Goal: Task Accomplishment & Management: Use online tool/utility

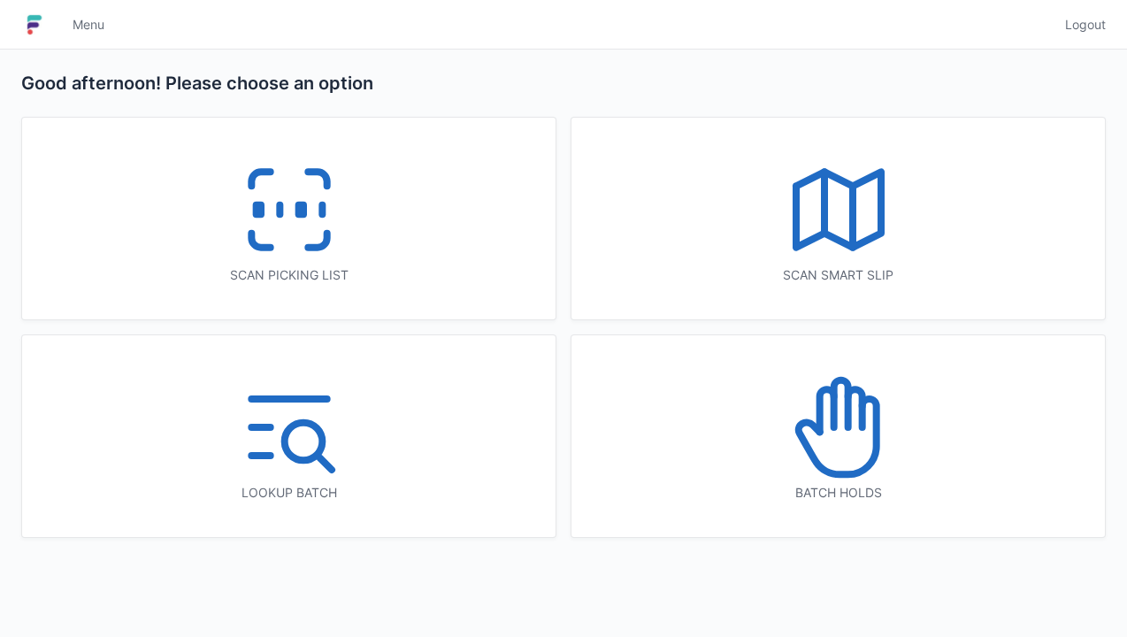
click at [256, 205] on rect at bounding box center [258, 210] width 4 height 10
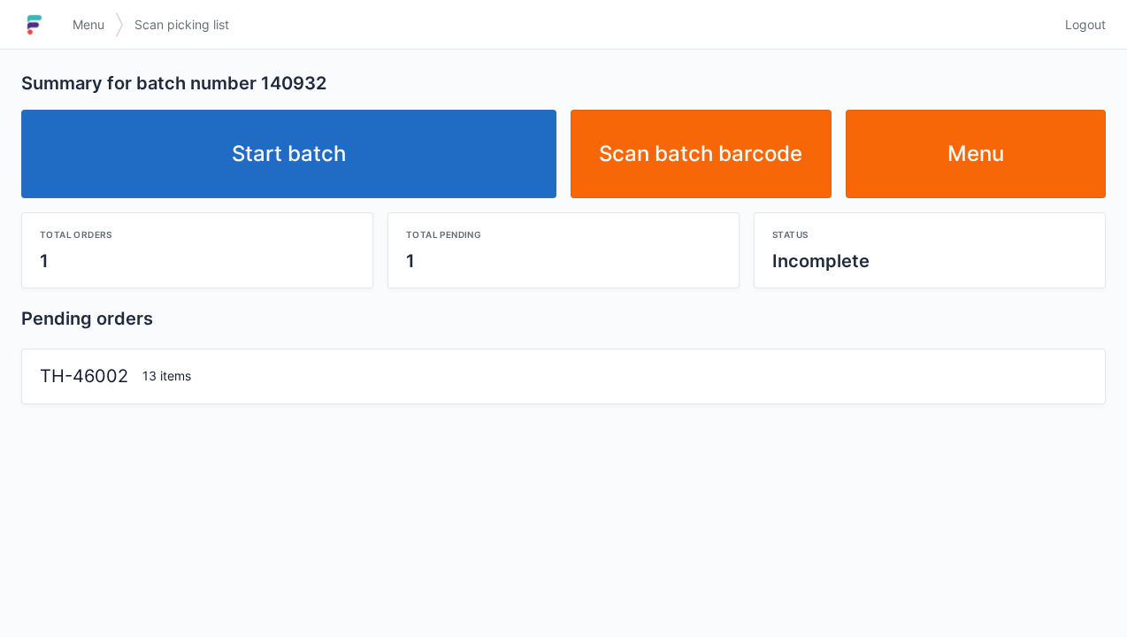
click at [246, 140] on link "Start batch" at bounding box center [288, 154] width 535 height 88
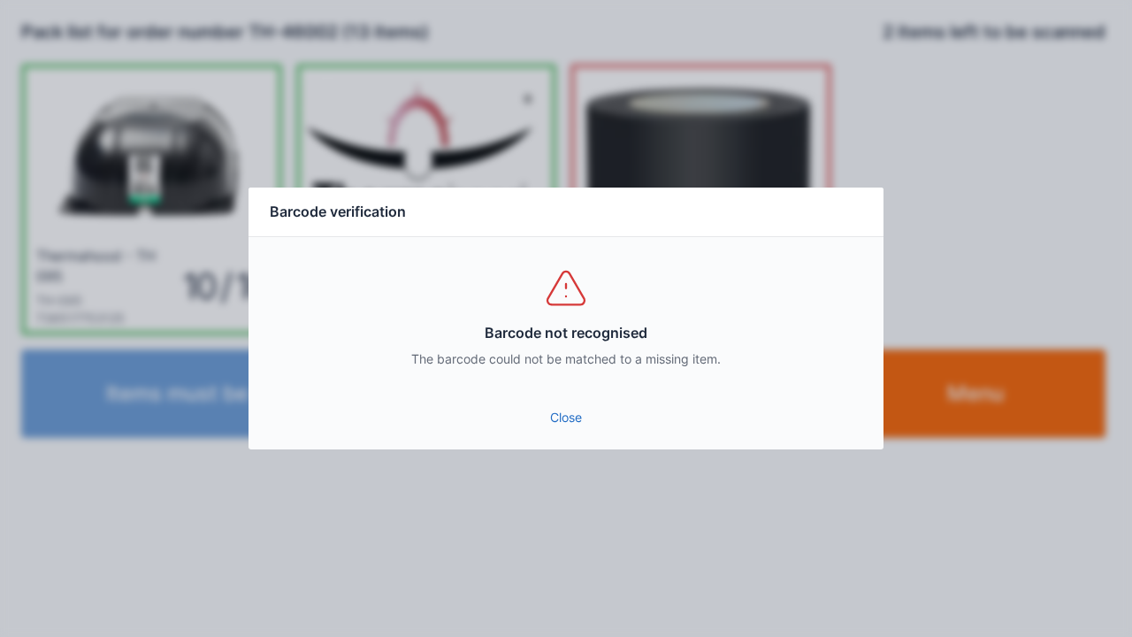
click at [554, 414] on link "Close" at bounding box center [566, 418] width 607 height 32
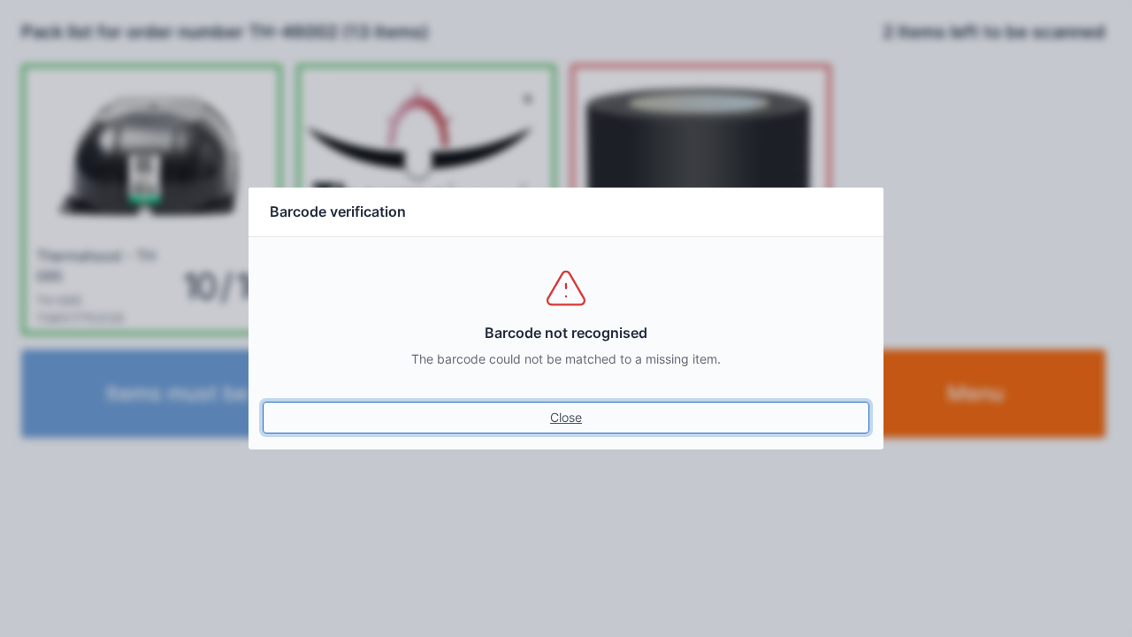
click at [547, 412] on link "Close" at bounding box center [566, 418] width 607 height 32
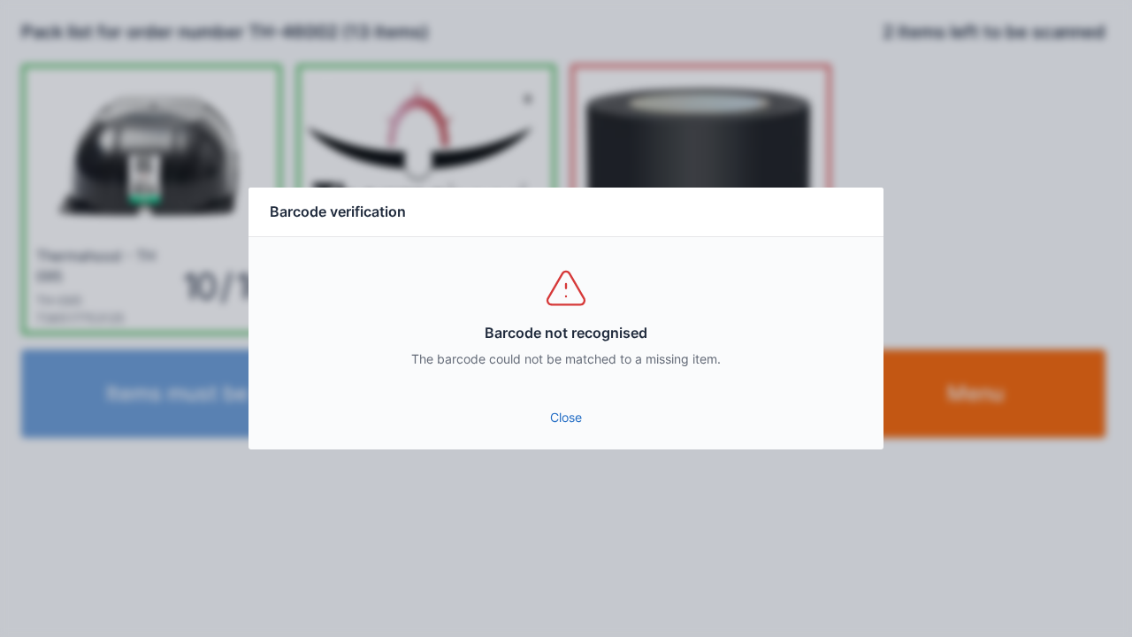
click at [537, 433] on link "Close" at bounding box center [566, 418] width 607 height 32
click at [563, 422] on link "Close" at bounding box center [566, 418] width 607 height 32
click at [563, 421] on link "Close" at bounding box center [566, 418] width 607 height 32
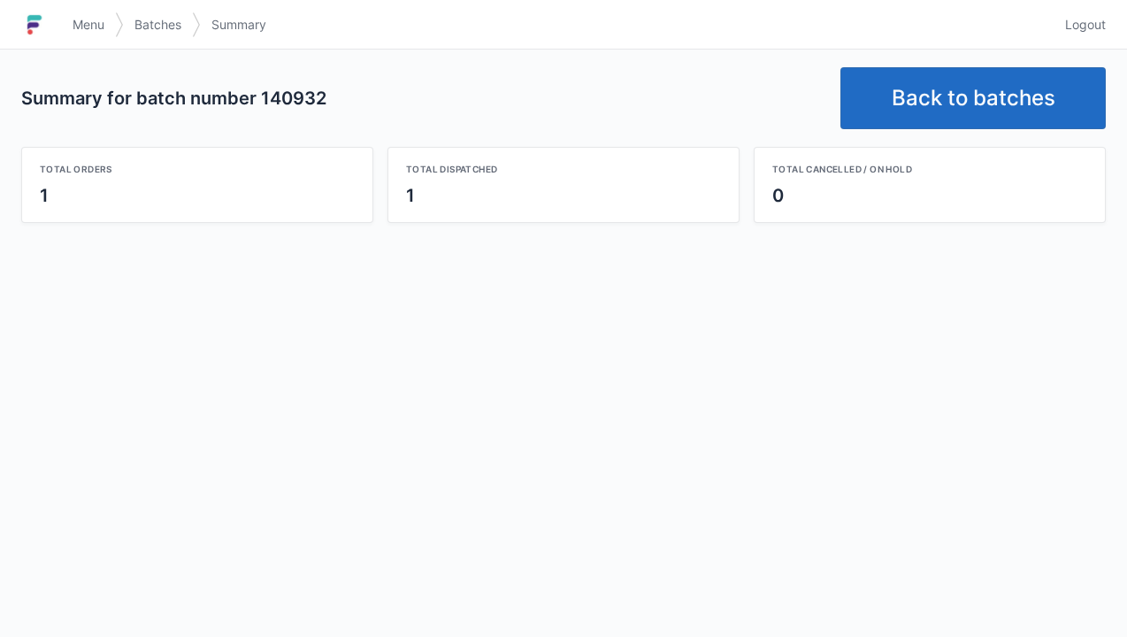
click at [952, 100] on link "Back to batches" at bounding box center [972, 98] width 265 height 62
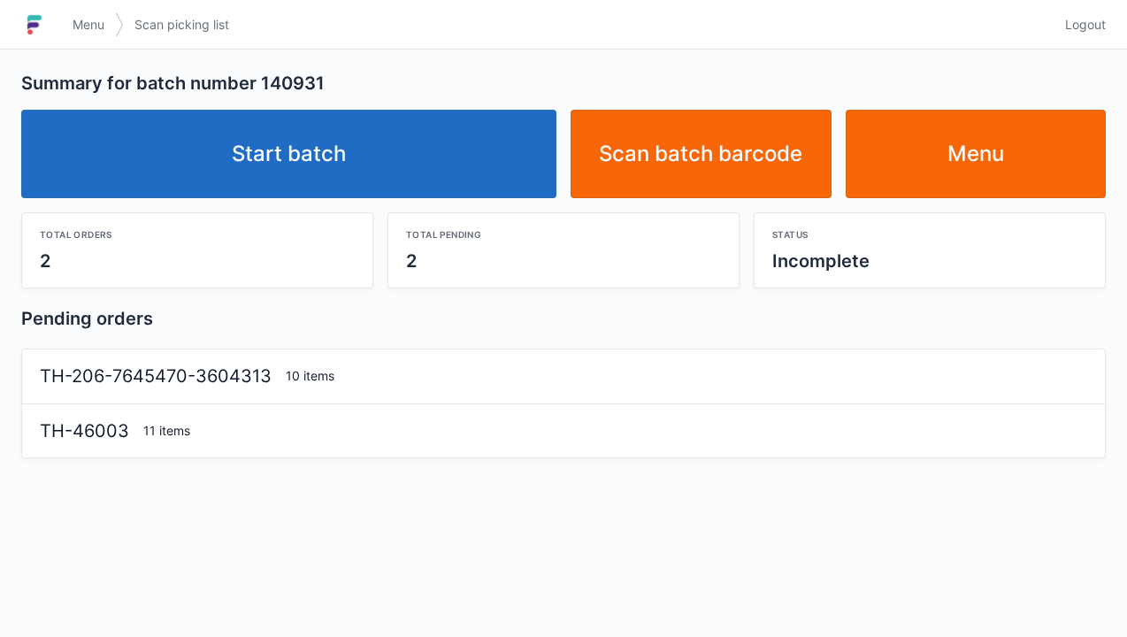
click at [301, 156] on link "Start batch" at bounding box center [288, 154] width 535 height 88
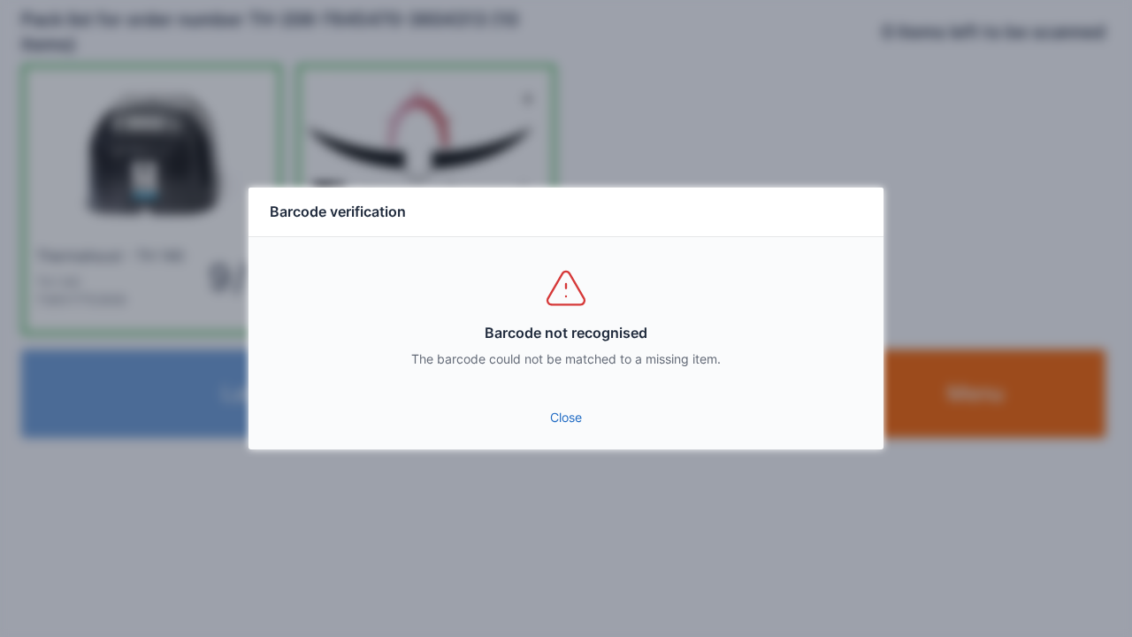
click at [546, 426] on link "Close" at bounding box center [566, 418] width 607 height 32
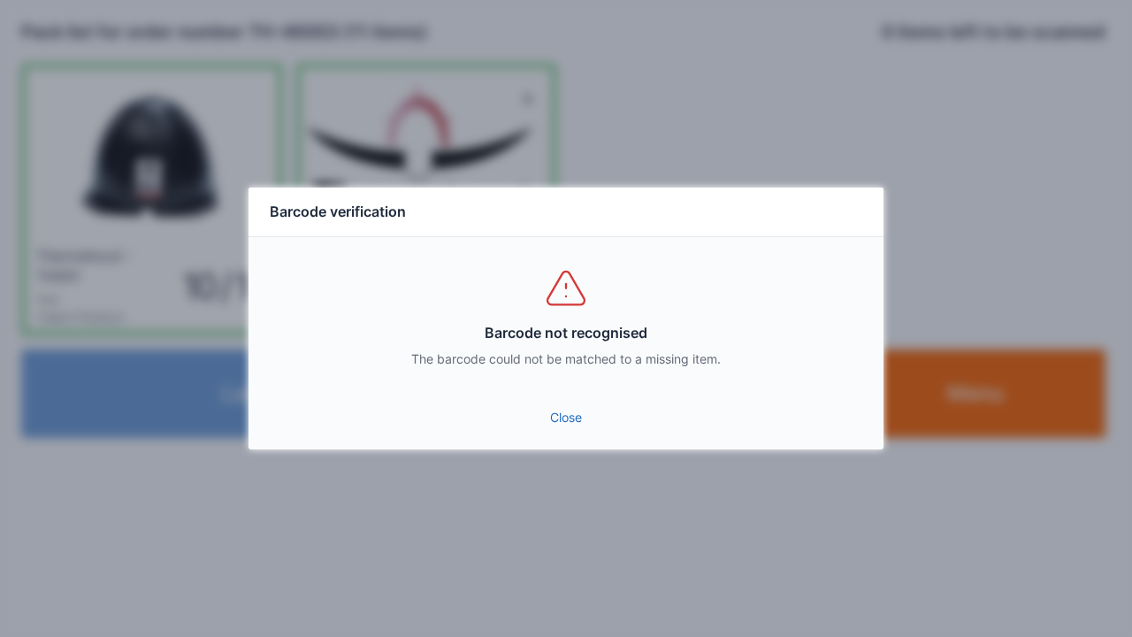
click at [559, 432] on link "Close" at bounding box center [566, 418] width 607 height 32
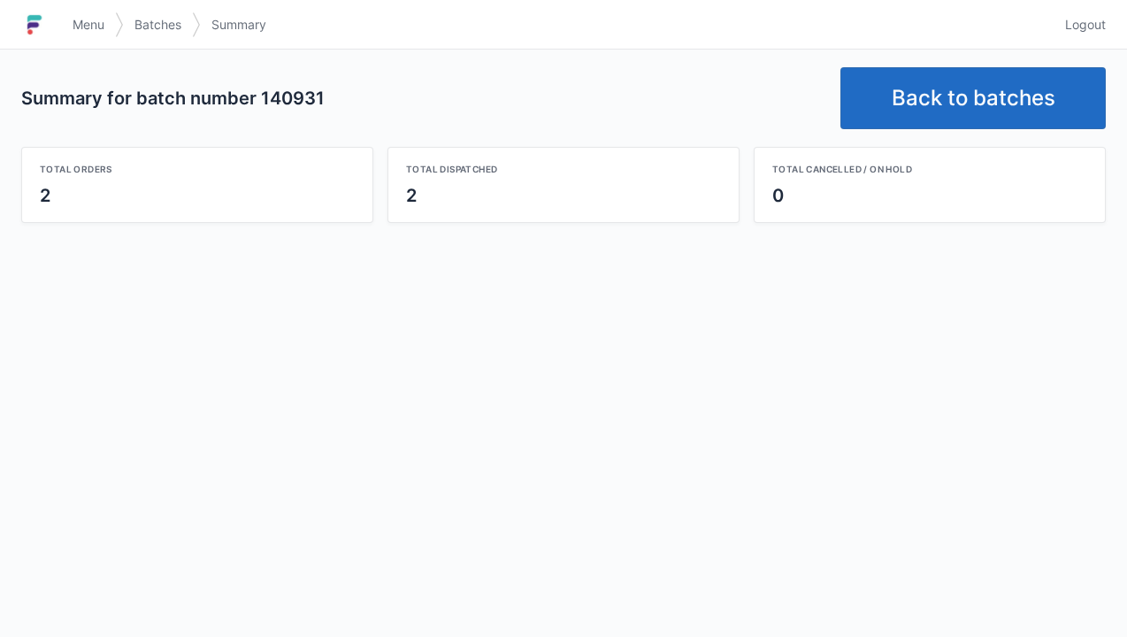
click at [973, 85] on link "Back to batches" at bounding box center [972, 98] width 265 height 62
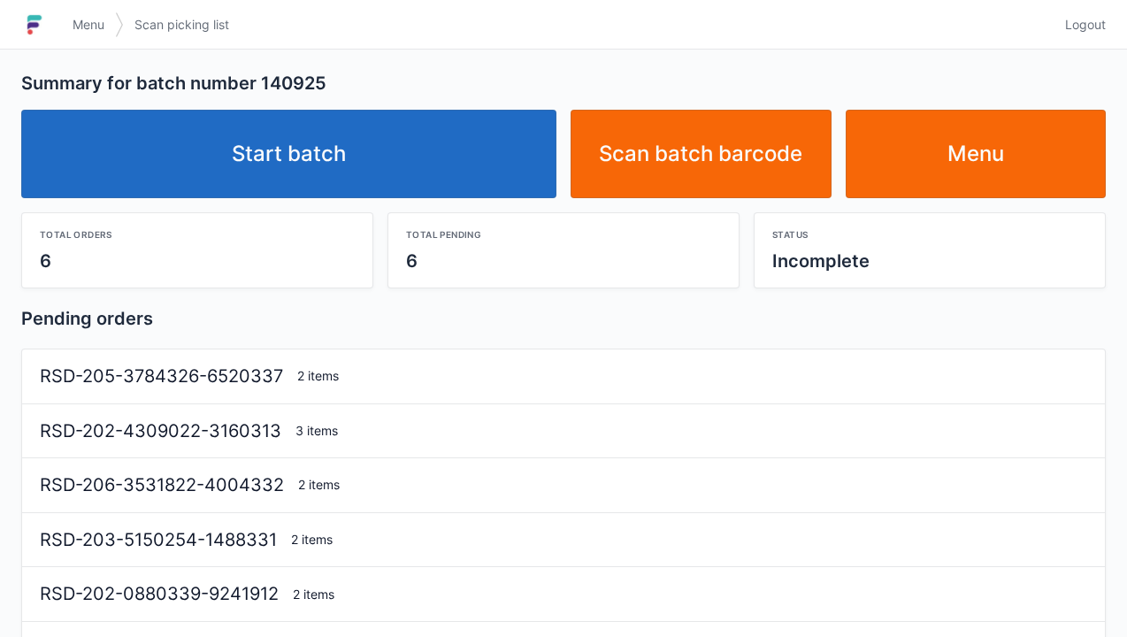
click at [303, 156] on link "Start batch" at bounding box center [288, 154] width 535 height 88
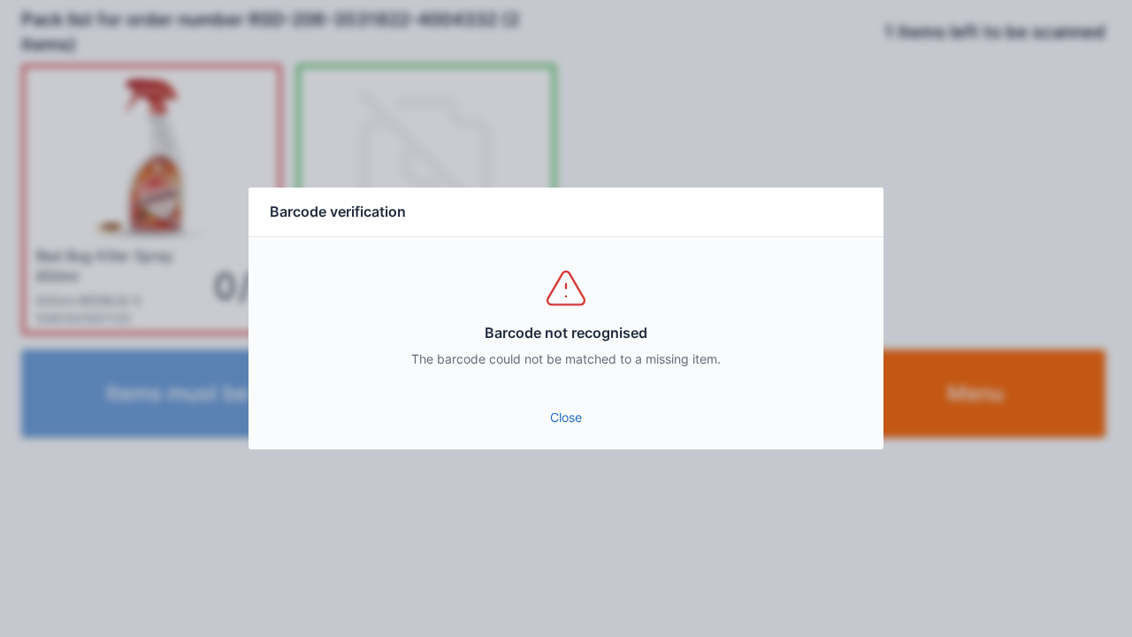
click at [557, 421] on link "Close" at bounding box center [566, 418] width 607 height 32
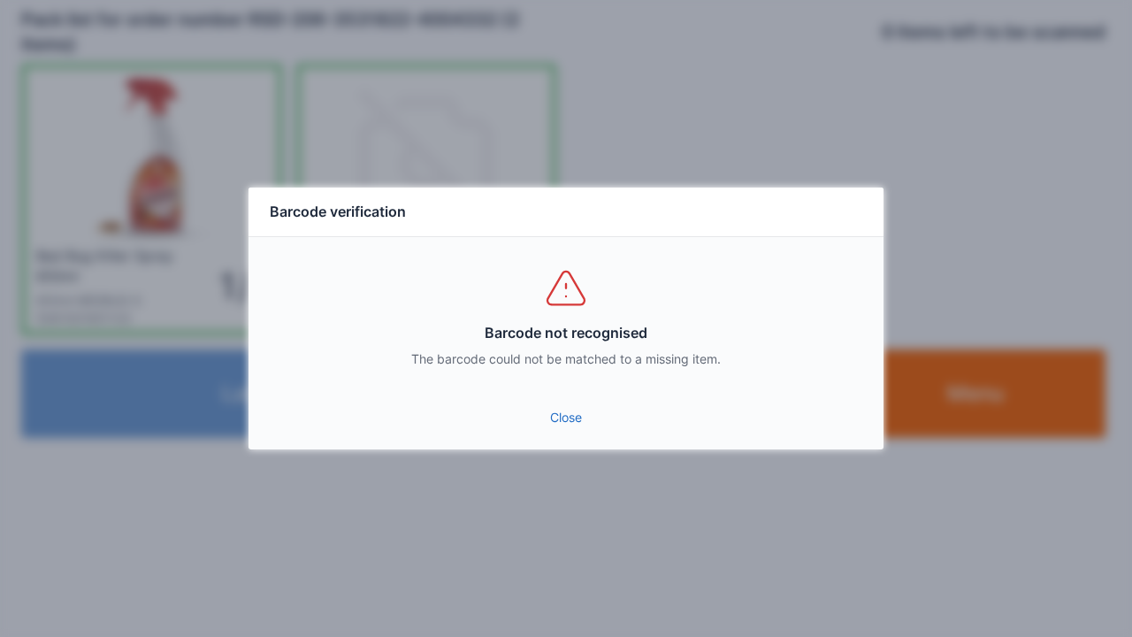
click at [565, 427] on link "Close" at bounding box center [566, 418] width 607 height 32
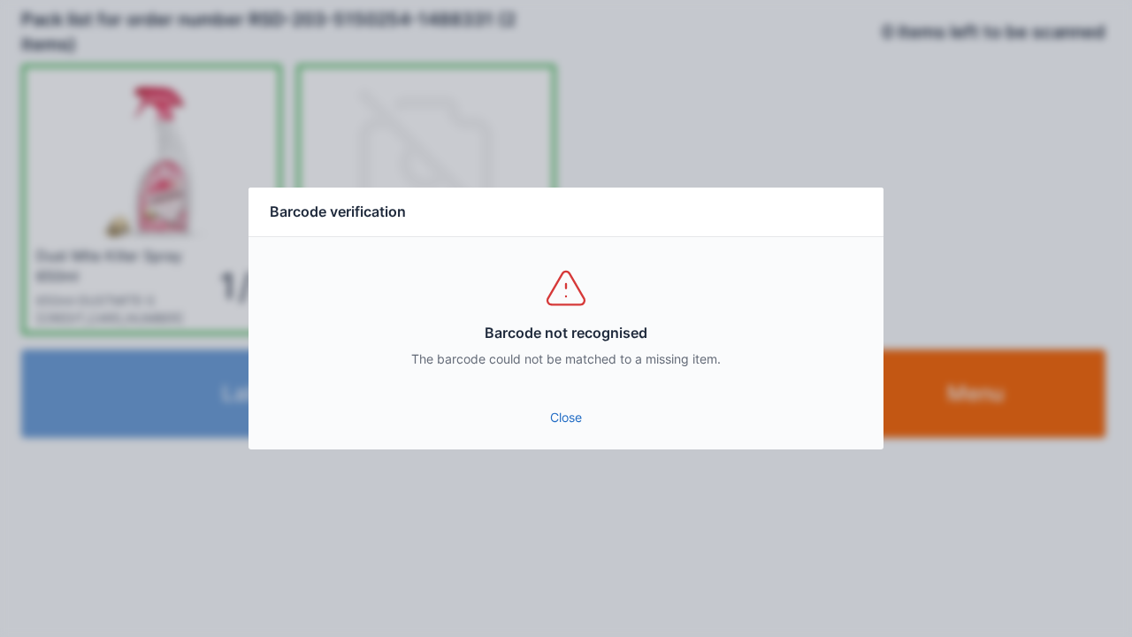
click at [562, 428] on link "Close" at bounding box center [566, 418] width 607 height 32
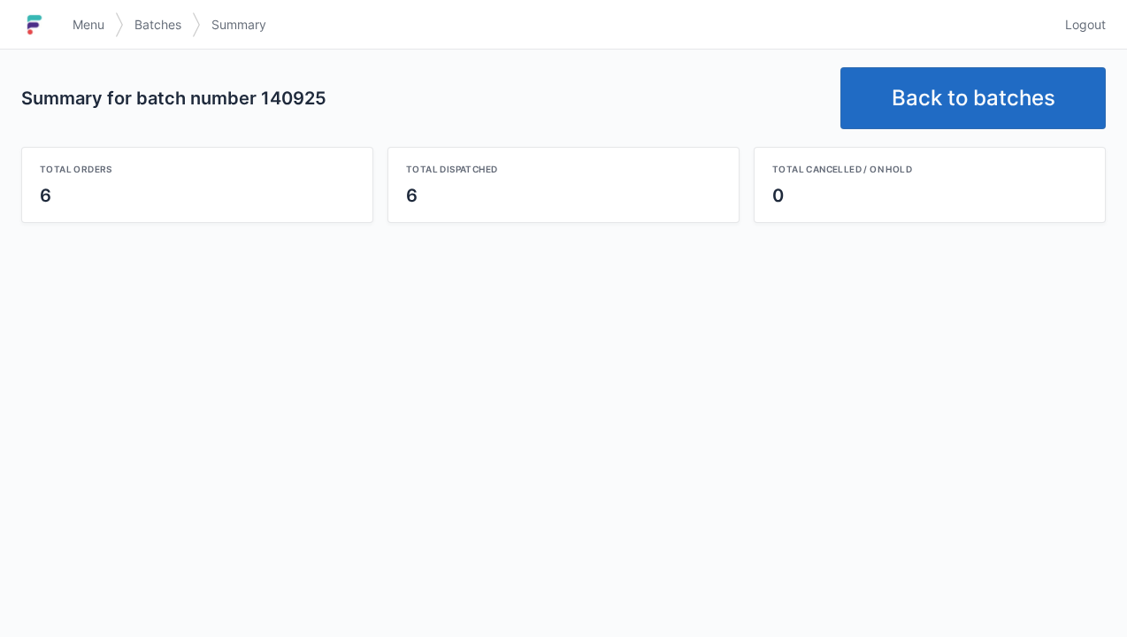
click at [964, 93] on link "Back to batches" at bounding box center [972, 98] width 265 height 62
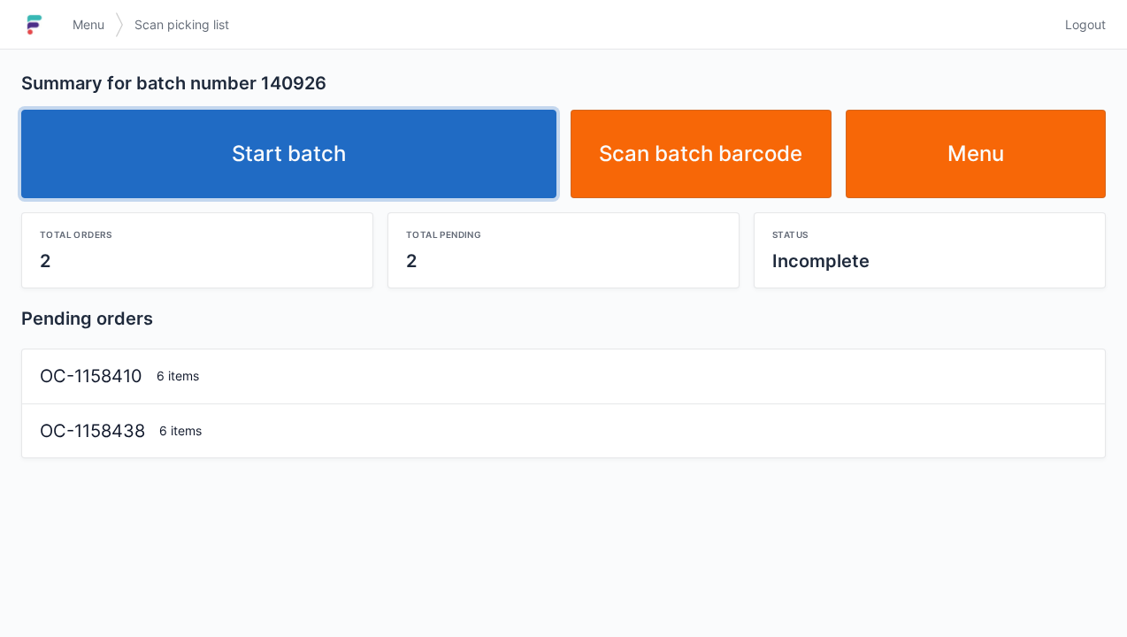
click at [341, 142] on link "Start batch" at bounding box center [288, 154] width 535 height 88
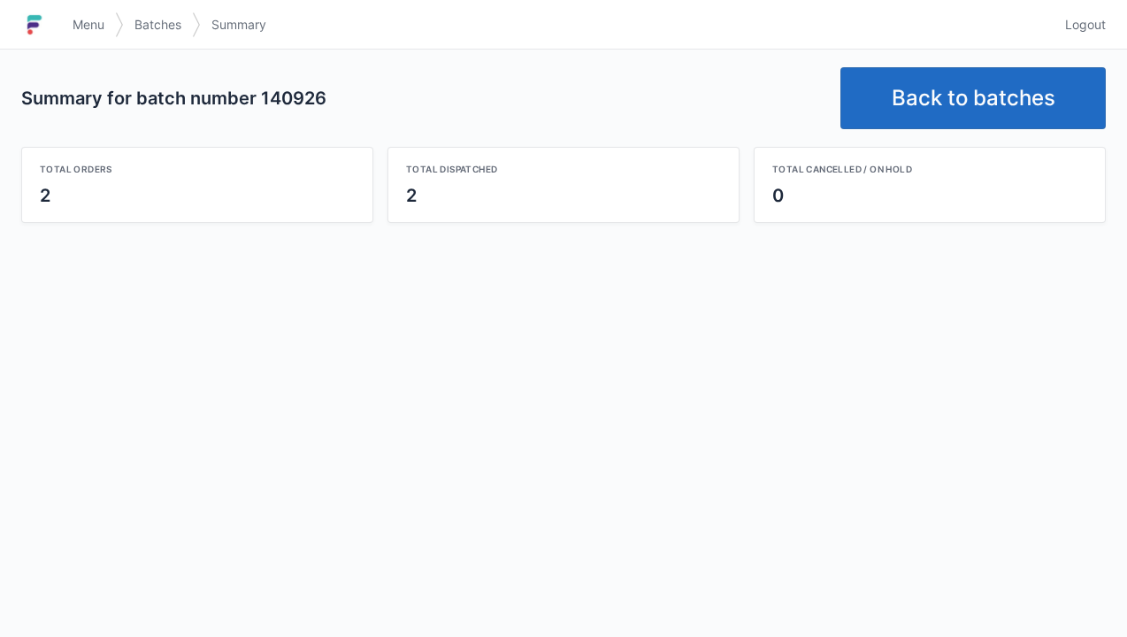
click at [965, 118] on link "Back to batches" at bounding box center [972, 98] width 265 height 62
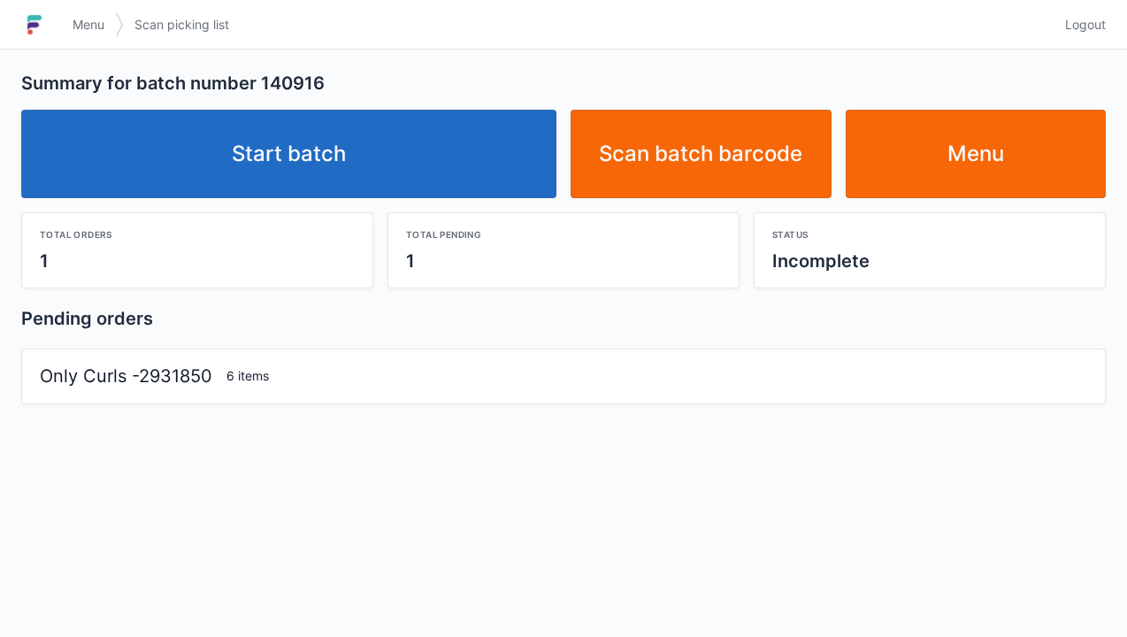
click at [320, 161] on link "Start batch" at bounding box center [288, 154] width 535 height 88
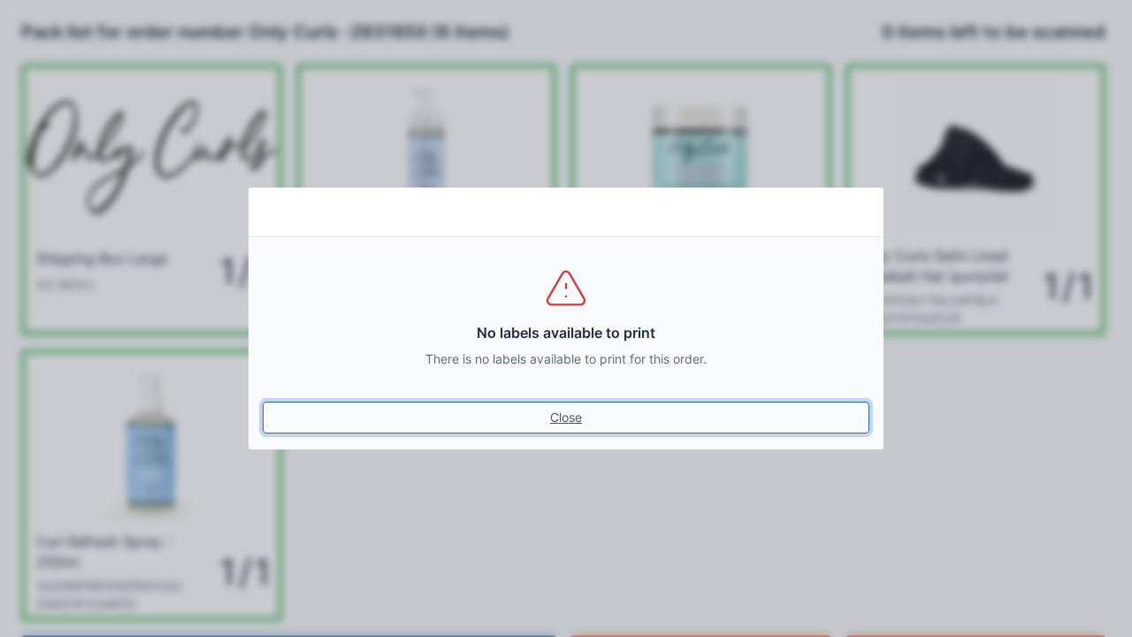
click at [561, 410] on link "Close" at bounding box center [566, 418] width 607 height 32
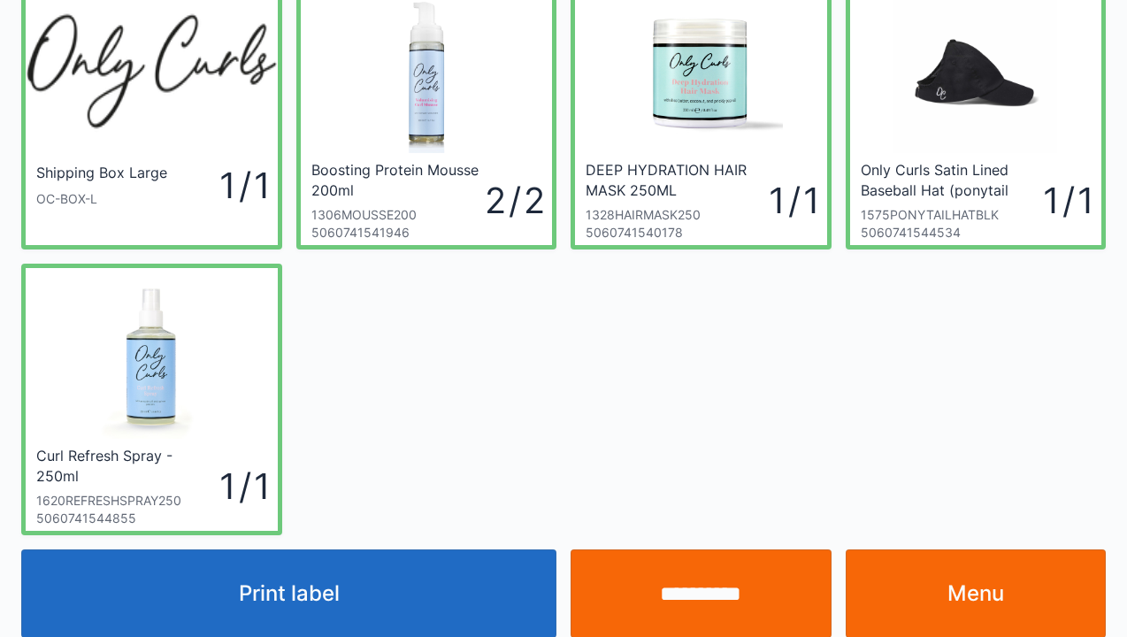
scroll to position [81, 0]
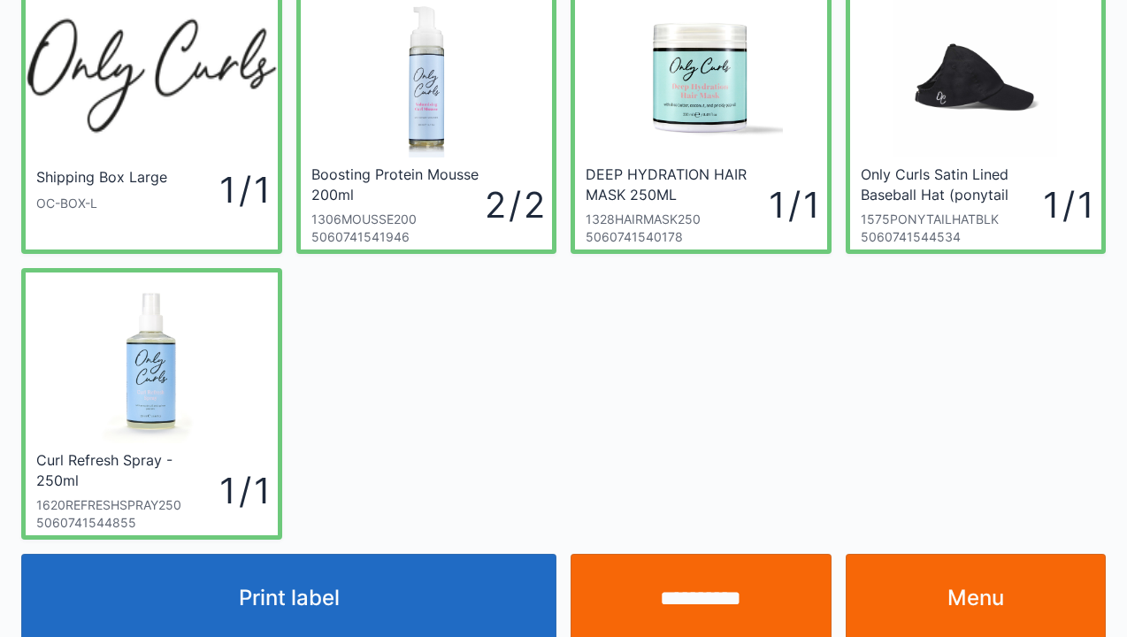
click at [972, 591] on link "Menu" at bounding box center [976, 598] width 261 height 88
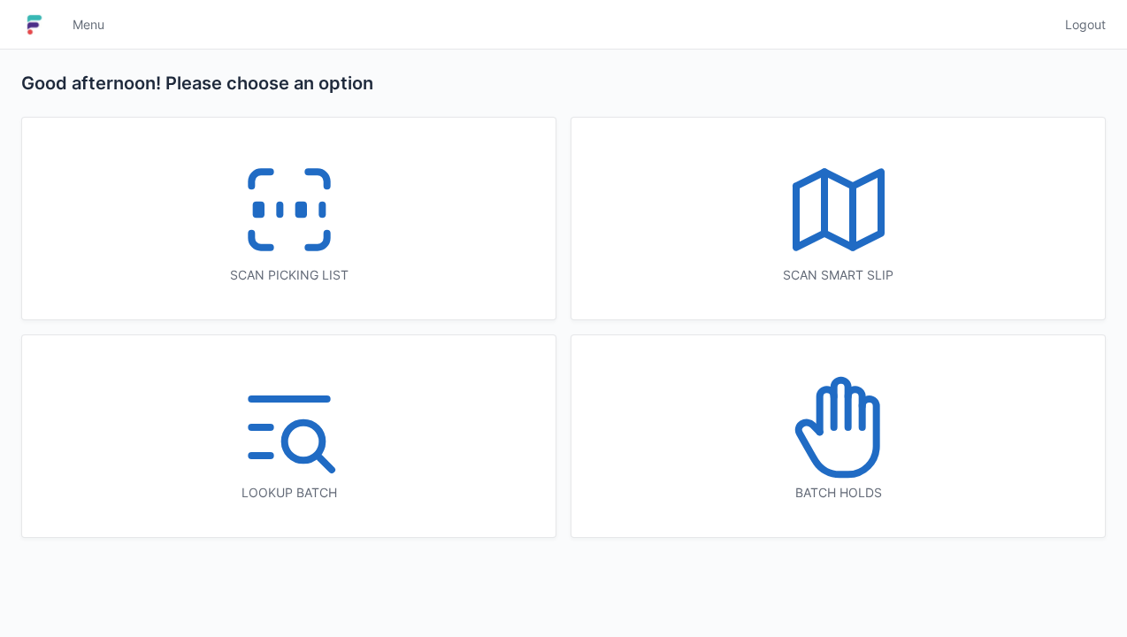
click at [285, 193] on icon at bounding box center [289, 209] width 113 height 113
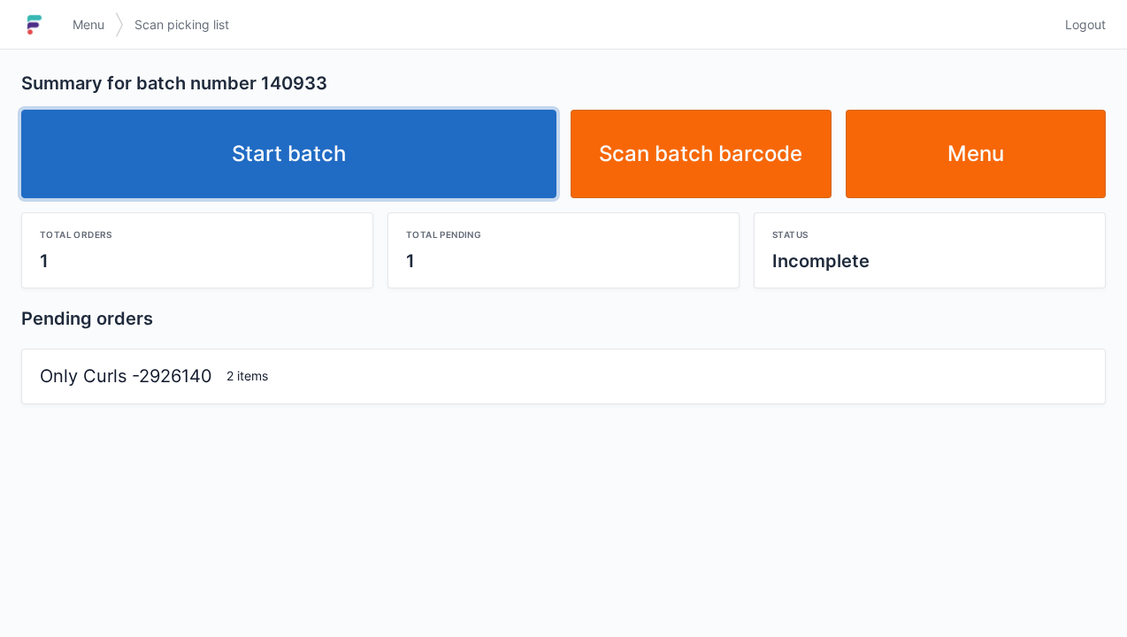
click at [311, 170] on link "Start batch" at bounding box center [288, 154] width 535 height 88
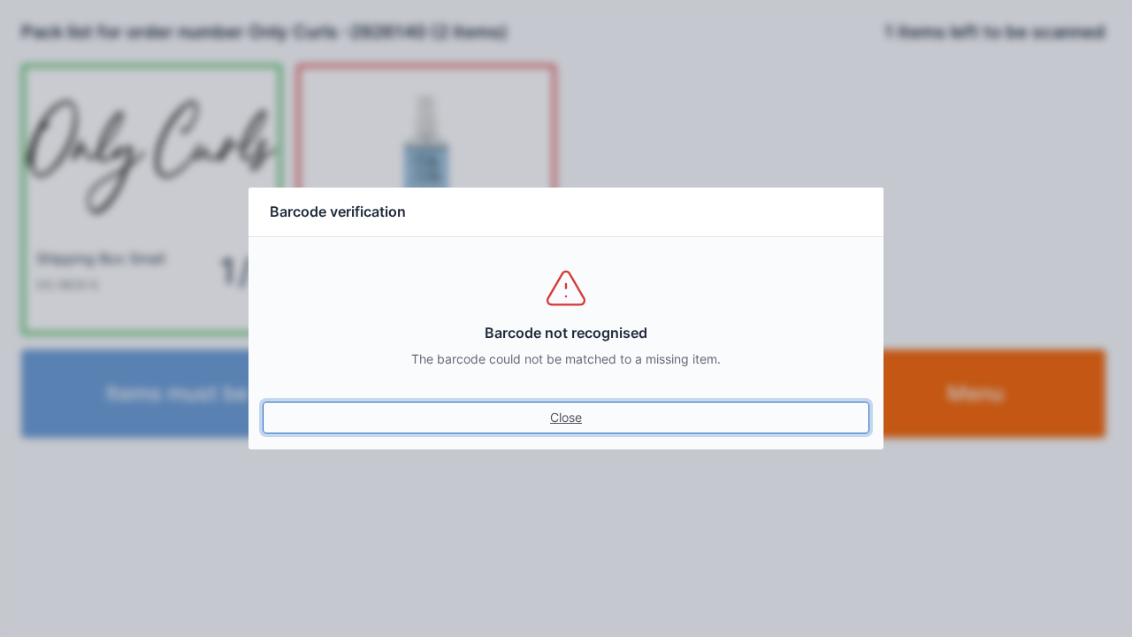
click at [556, 428] on link "Close" at bounding box center [566, 418] width 607 height 32
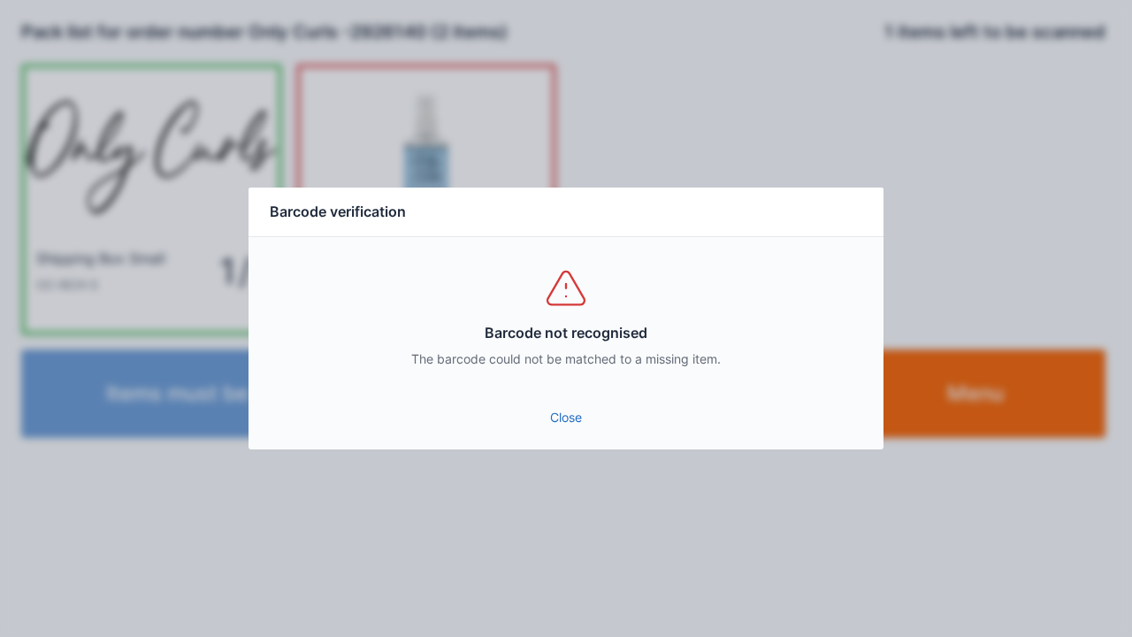
click at [548, 426] on link "Close" at bounding box center [566, 418] width 607 height 32
click at [550, 409] on link "Close" at bounding box center [566, 418] width 607 height 32
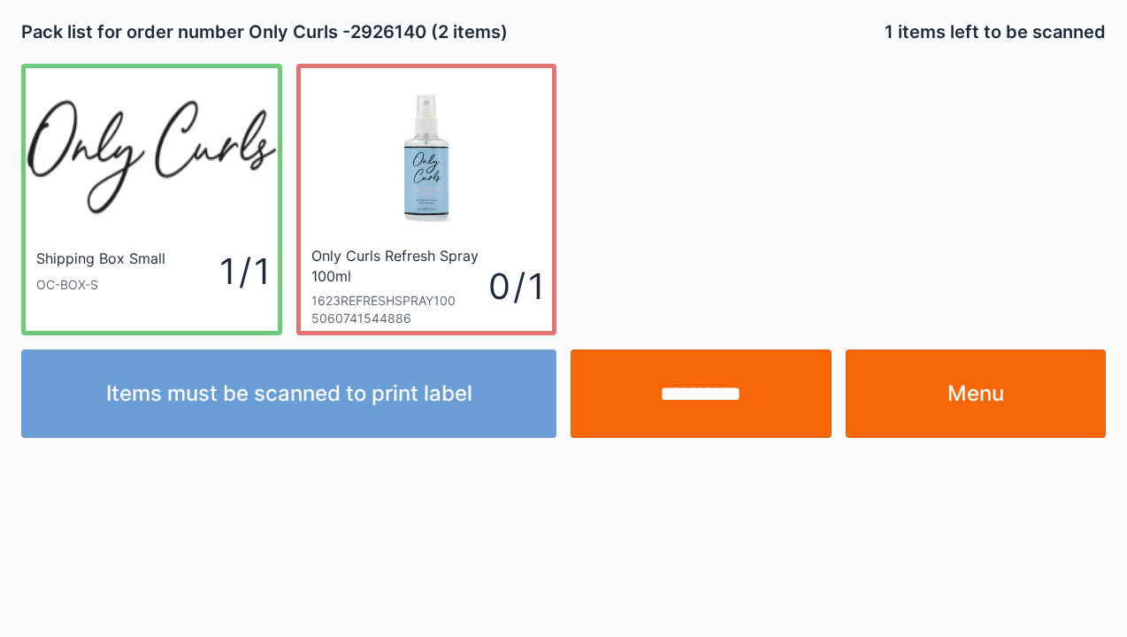
click at [978, 390] on link "Menu" at bounding box center [976, 393] width 261 height 88
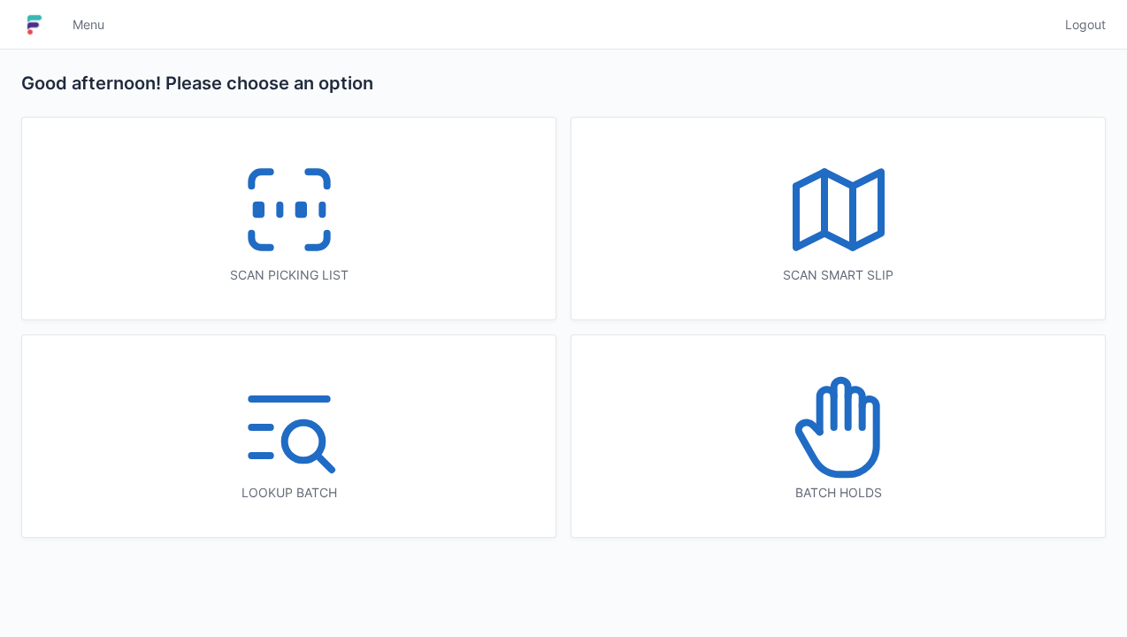
click at [283, 215] on icon at bounding box center [289, 209] width 113 height 113
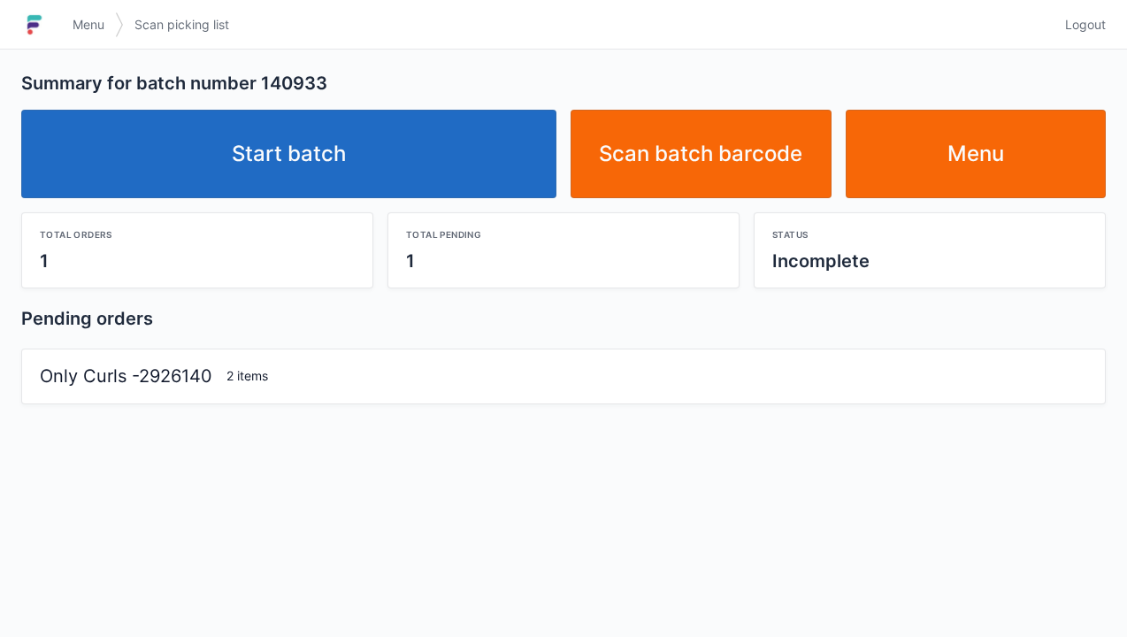
click at [331, 154] on link "Start batch" at bounding box center [288, 154] width 535 height 88
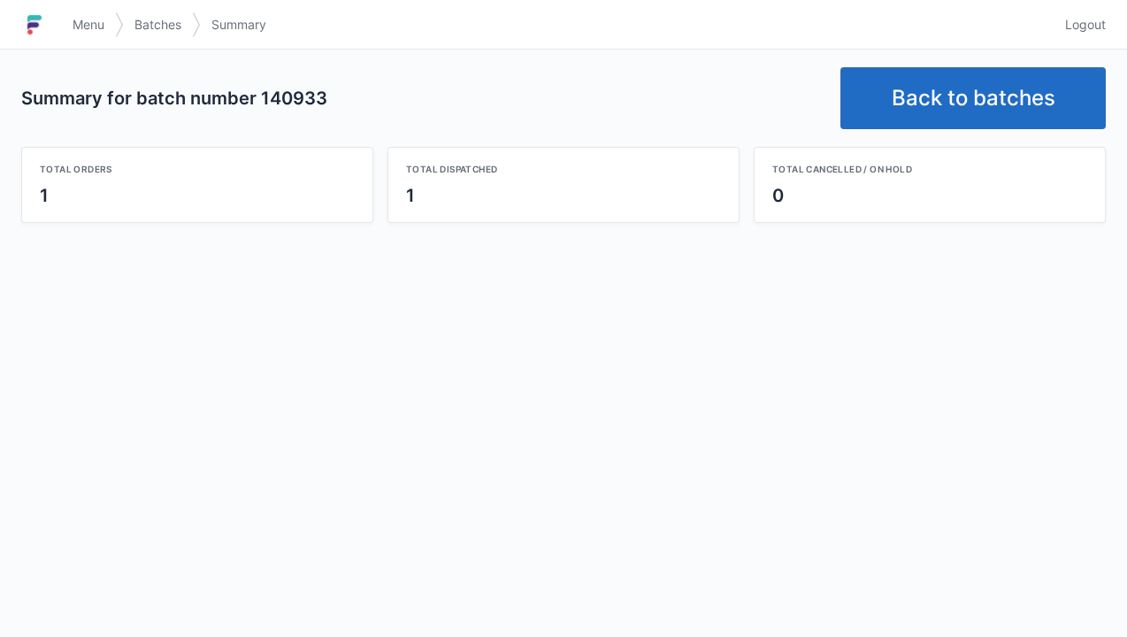
click at [986, 108] on link "Back to batches" at bounding box center [972, 98] width 265 height 62
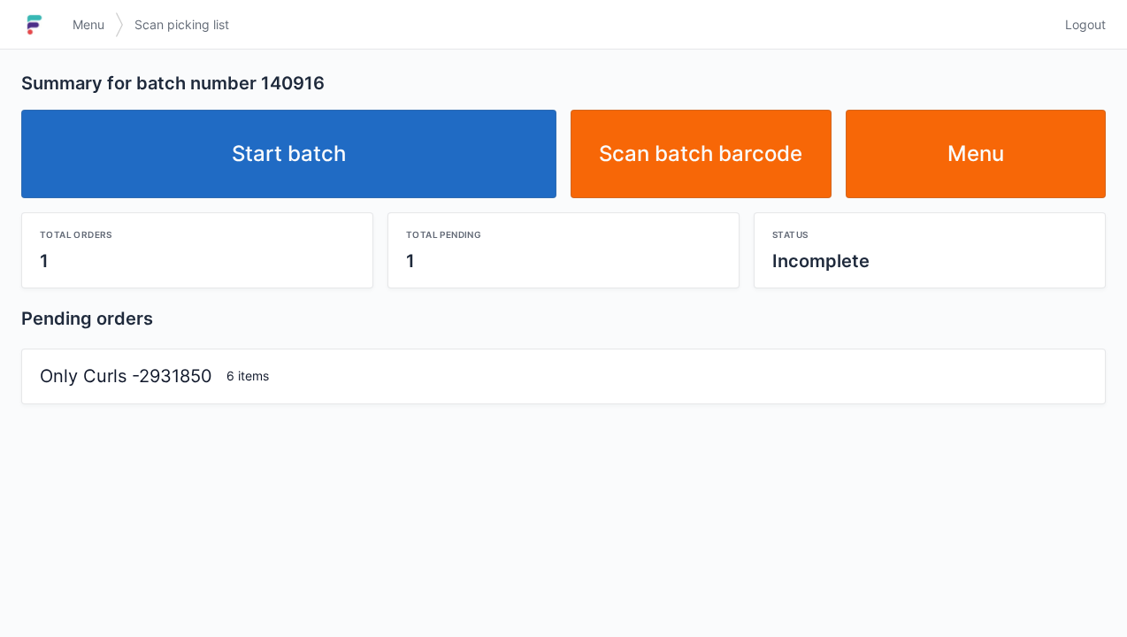
click at [307, 138] on link "Start batch" at bounding box center [288, 154] width 535 height 88
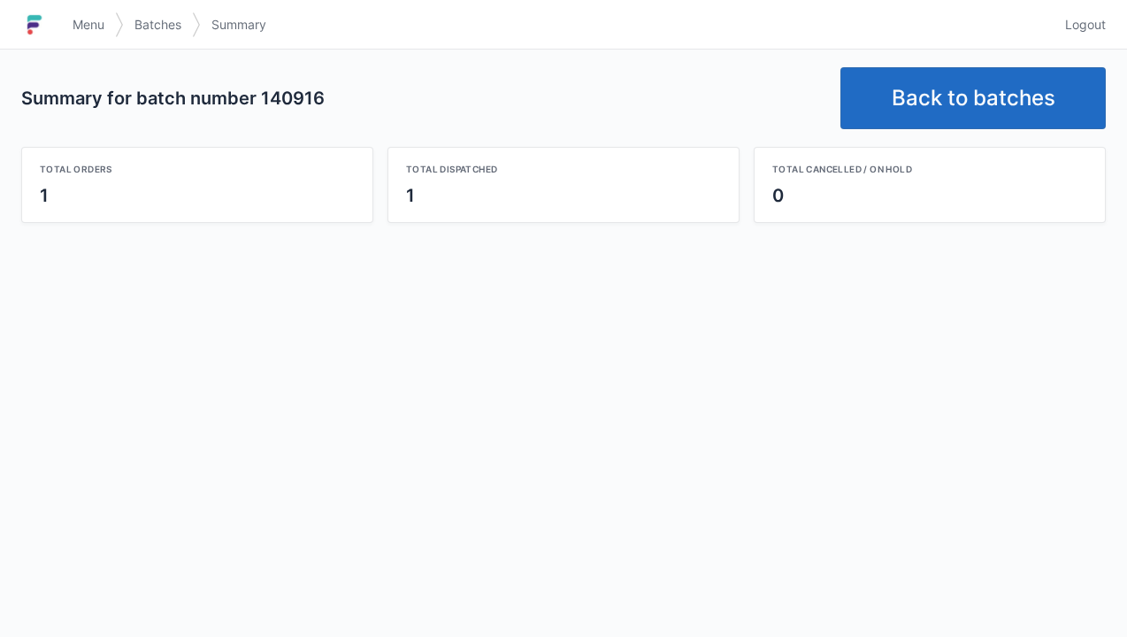
click at [945, 103] on link "Back to batches" at bounding box center [972, 98] width 265 height 62
